Goal: Task Accomplishment & Management: Manage account settings

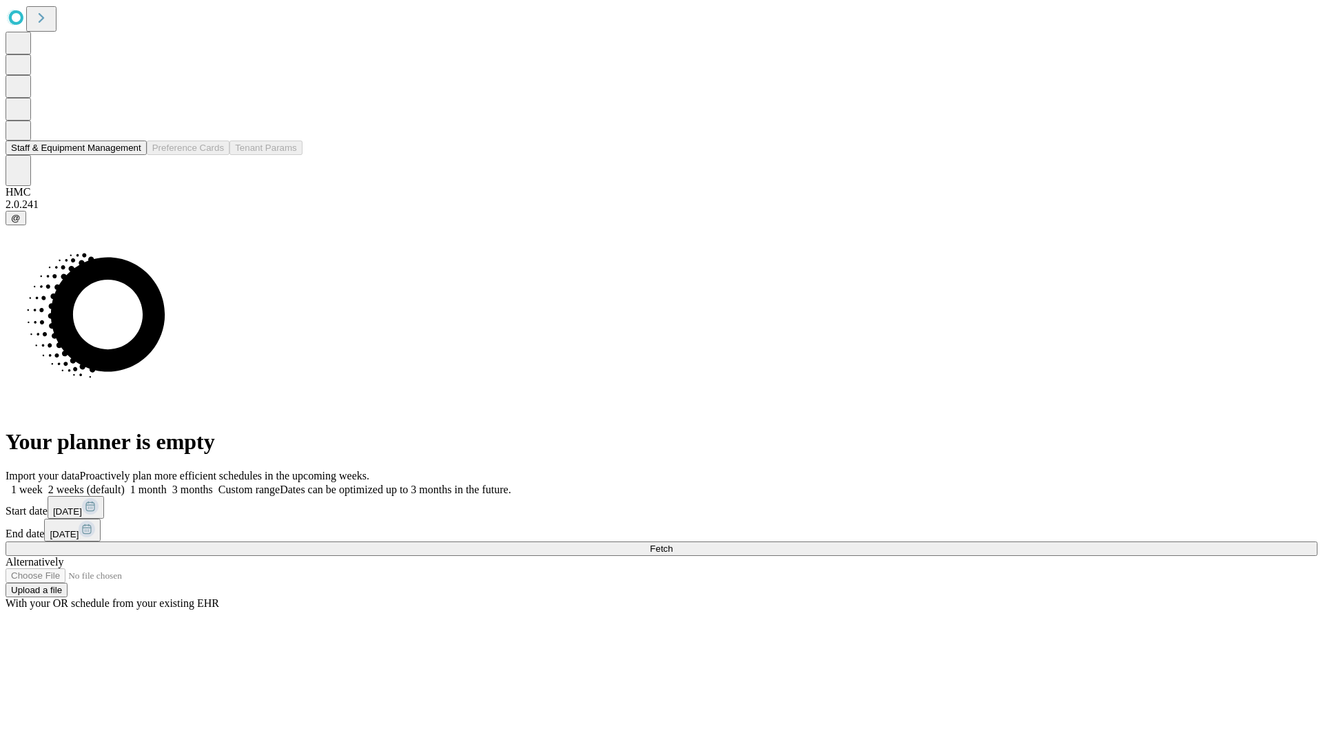
click at [132, 155] on button "Staff & Equipment Management" at bounding box center [76, 148] width 141 height 14
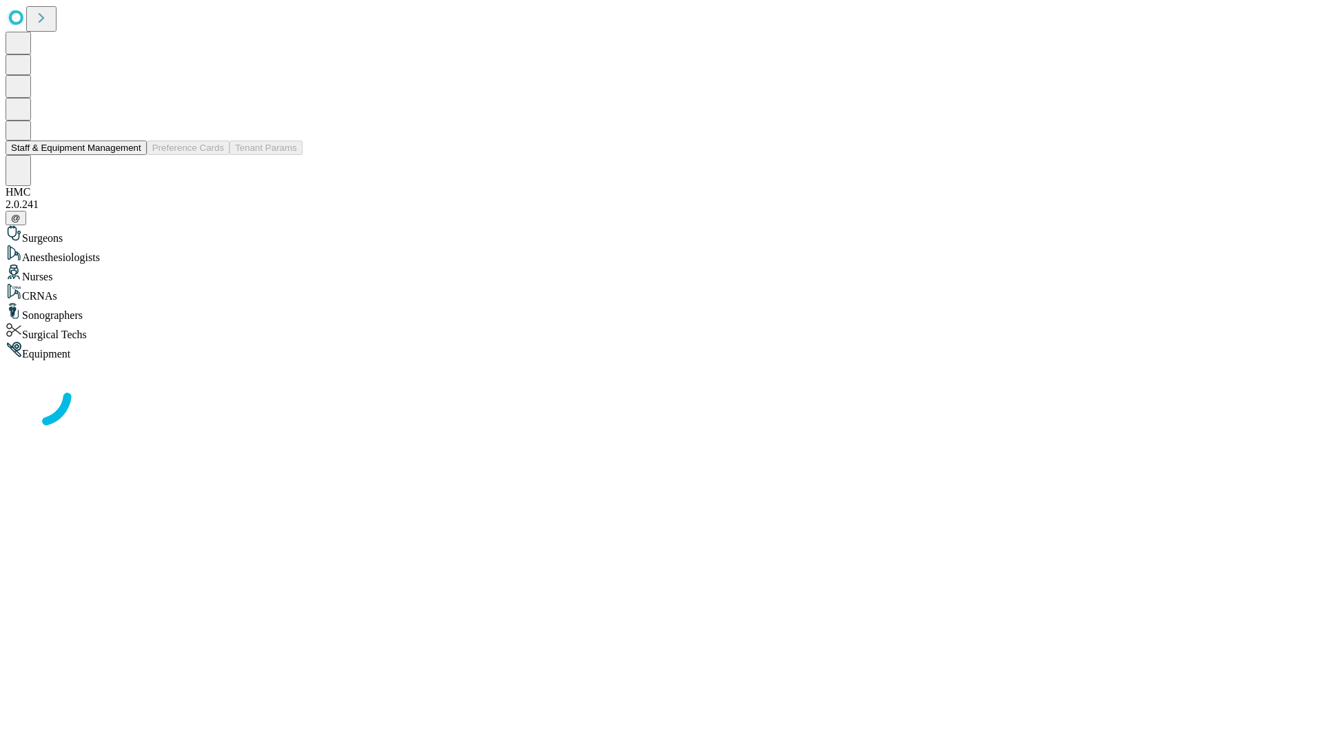
click at [132, 155] on button "Staff & Equipment Management" at bounding box center [76, 148] width 141 height 14
